Goal: Information Seeking & Learning: Learn about a topic

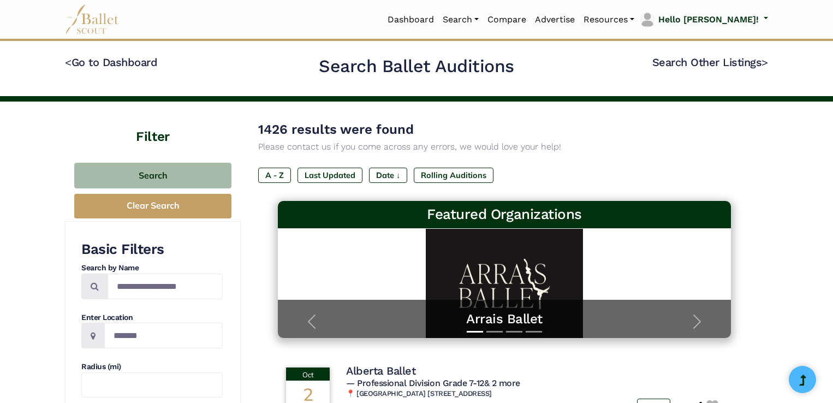
scroll to position [491, 0]
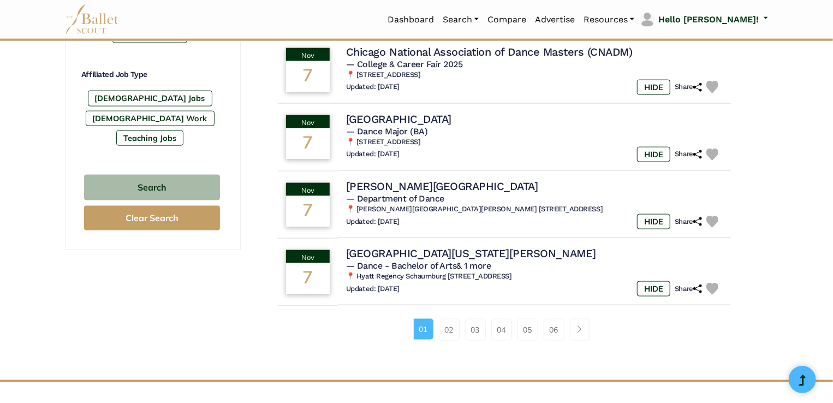
scroll to position [764, 0]
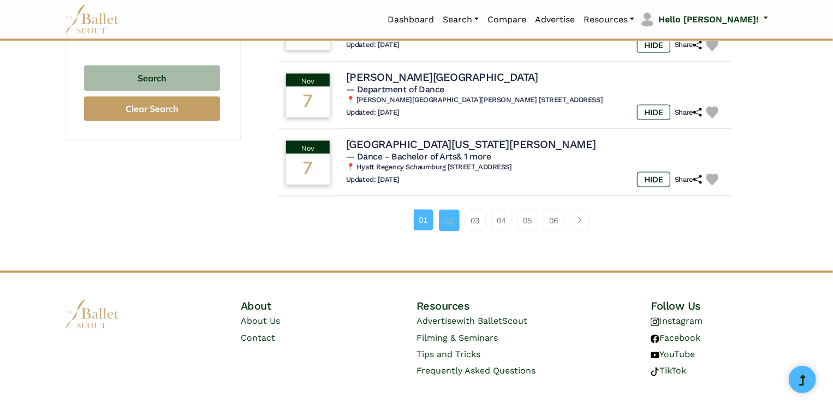
click at [449, 219] on link "02" at bounding box center [449, 221] width 21 height 22
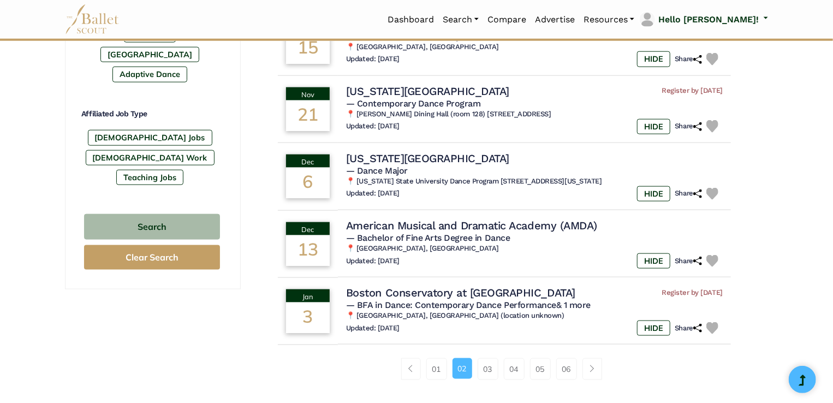
scroll to position [710, 0]
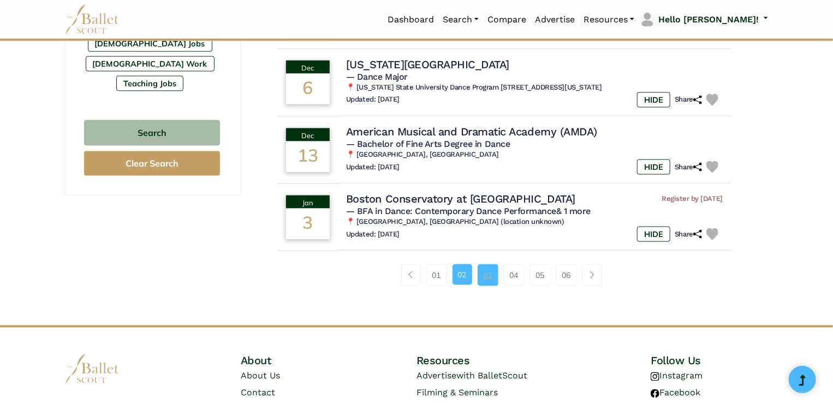
click at [480, 275] on link "03" at bounding box center [488, 275] width 21 height 22
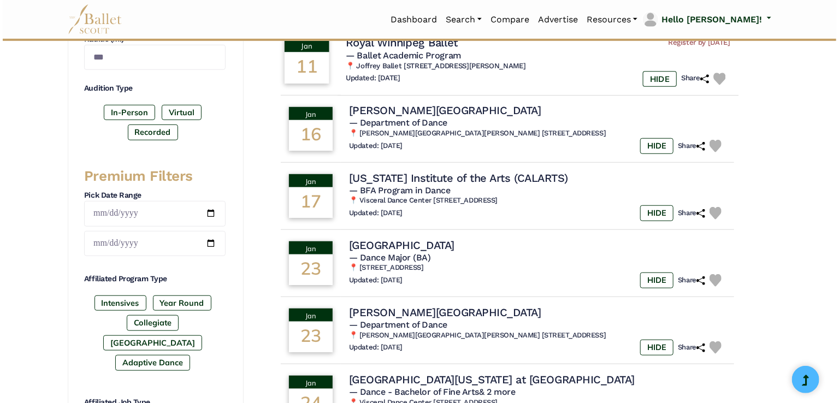
scroll to position [164, 0]
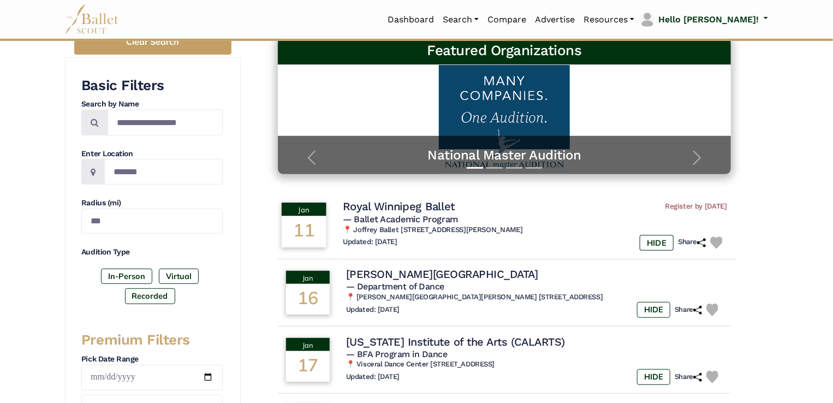
click at [407, 207] on h4 "Royal Winnipeg Ballet" at bounding box center [399, 206] width 112 height 15
